Goal: Information Seeking & Learning: Find specific fact

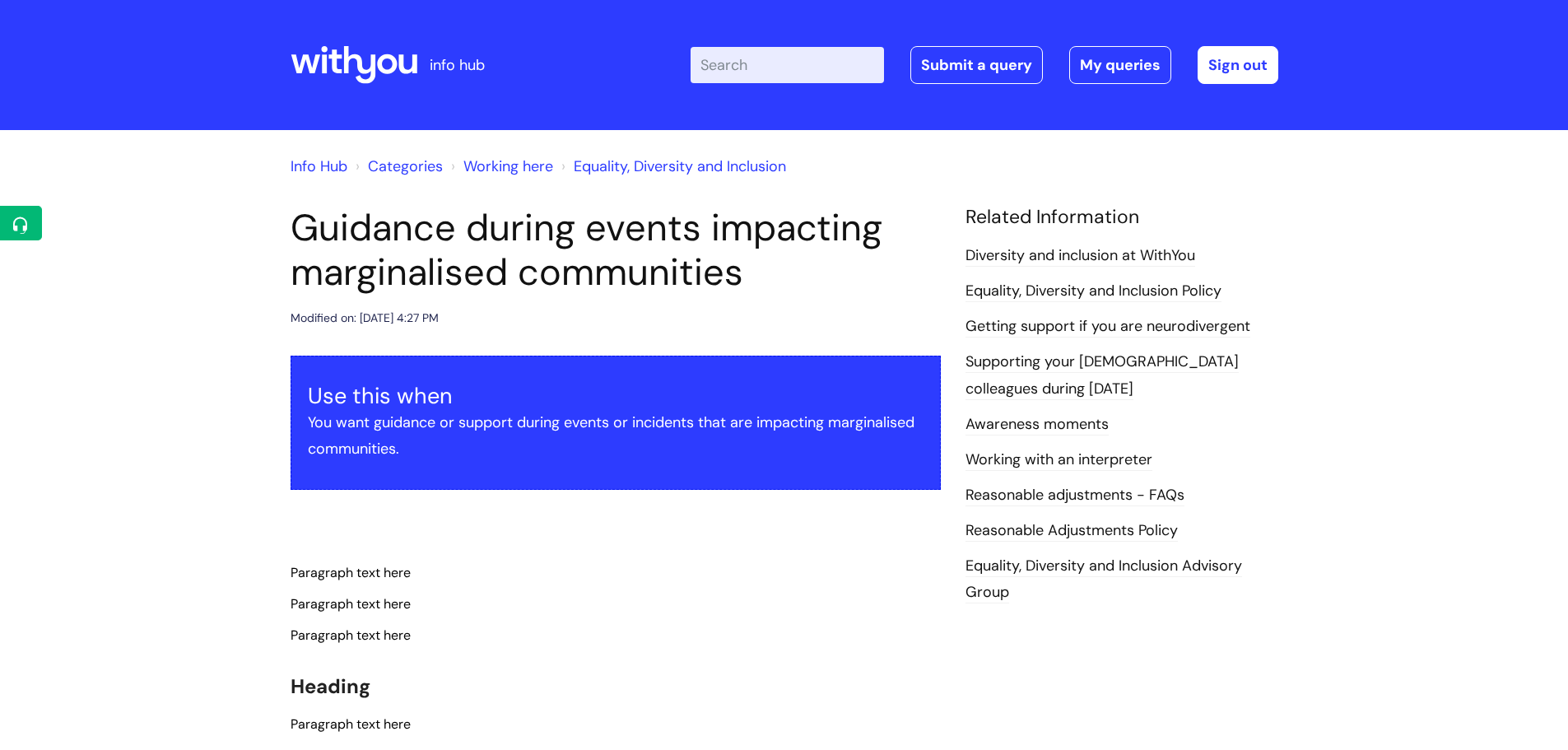
type input "a"
type input "a-z"
click button "Search" at bounding box center [0, 0] width 0 height 0
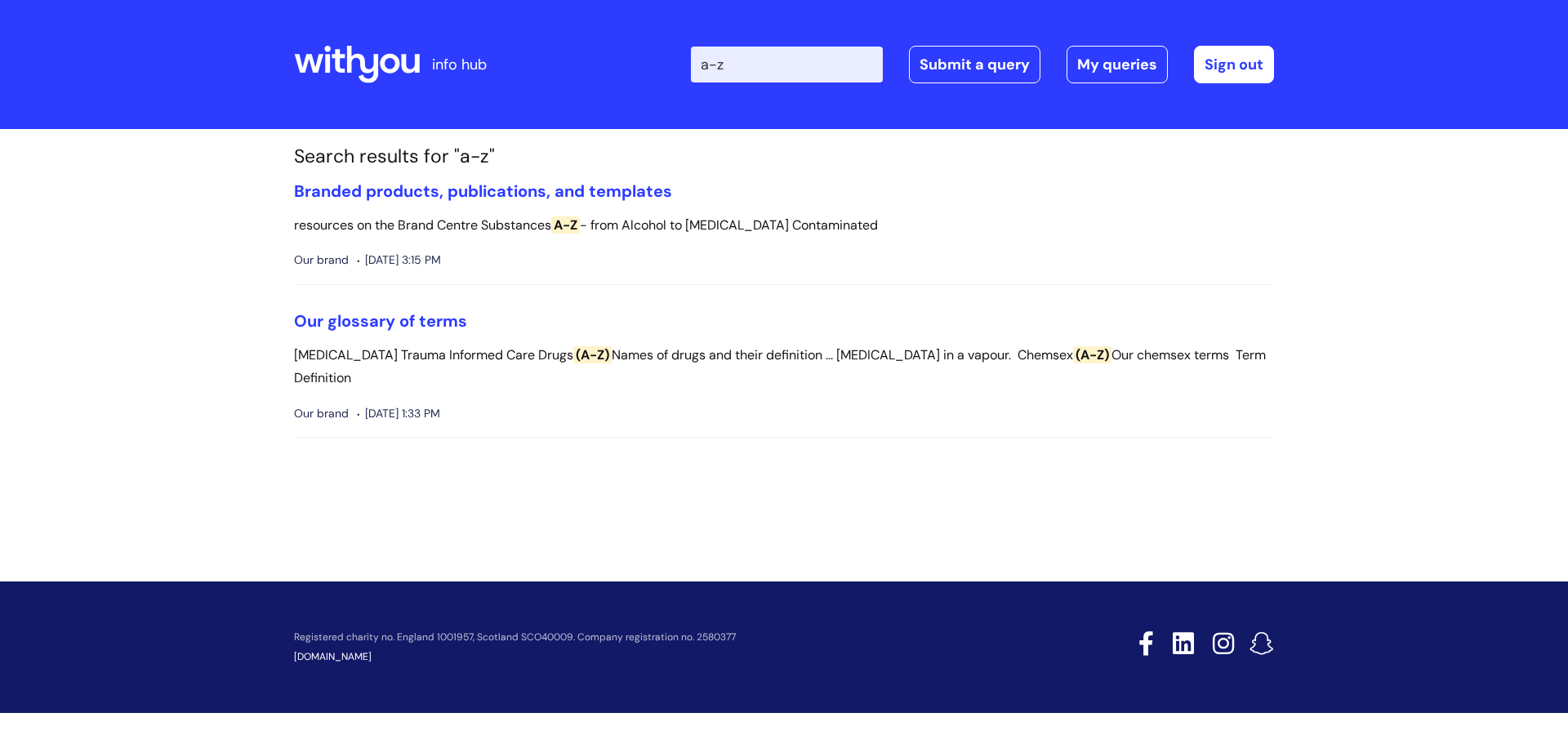
click at [835, 73] on input "a-z" at bounding box center [786, 64] width 192 height 36
drag, startPoint x: 750, startPoint y: 48, endPoint x: 695, endPoint y: 48, distance: 55.0
click at [695, 48] on div "Enter your search term here... a-z Search Submit a query My queries Welcome Lea…" at bounding box center [906, 64] width 737 height 96
type input "policies"
click button "Search" at bounding box center [0, 0] width 0 height 0
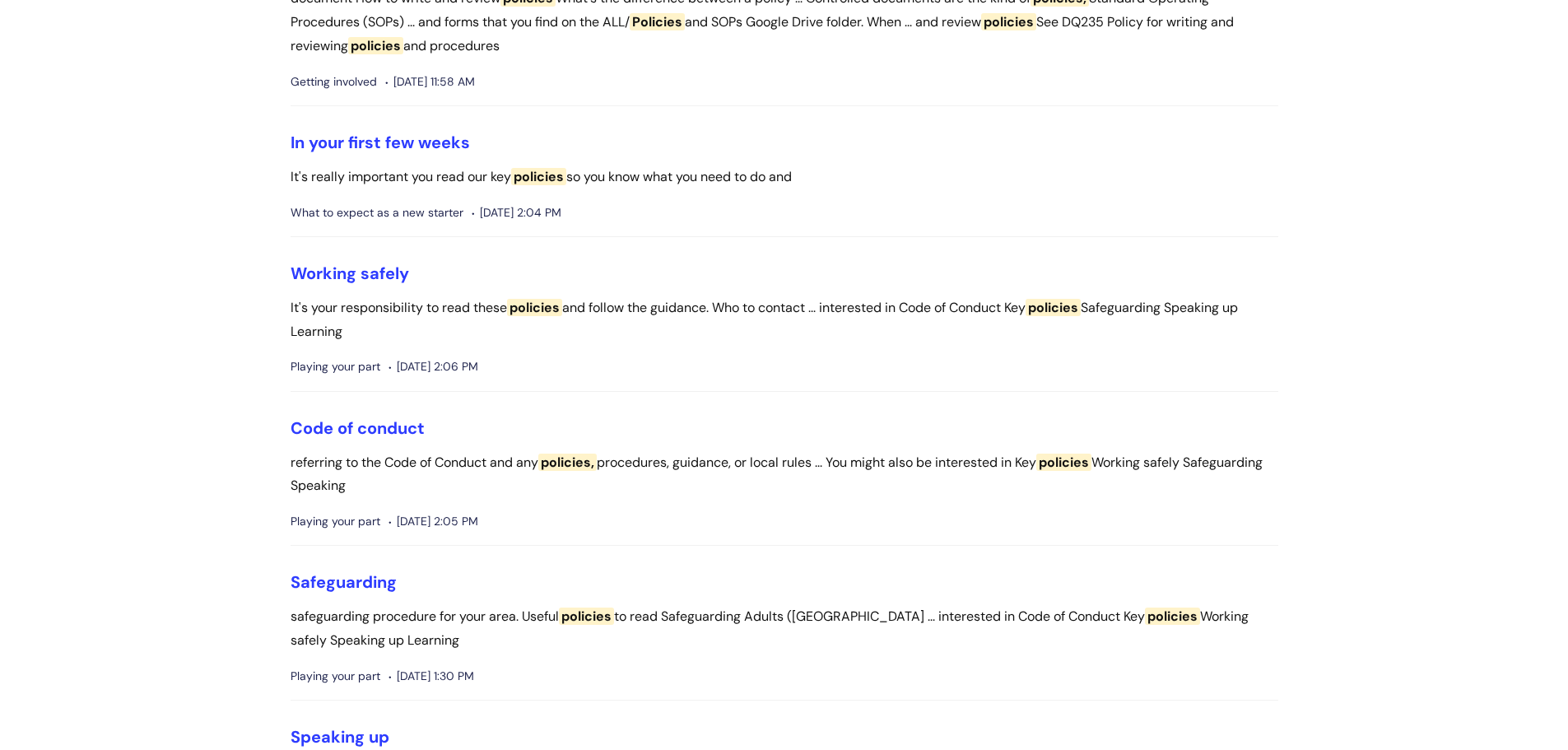
scroll to position [658, 0]
